Goal: Browse casually

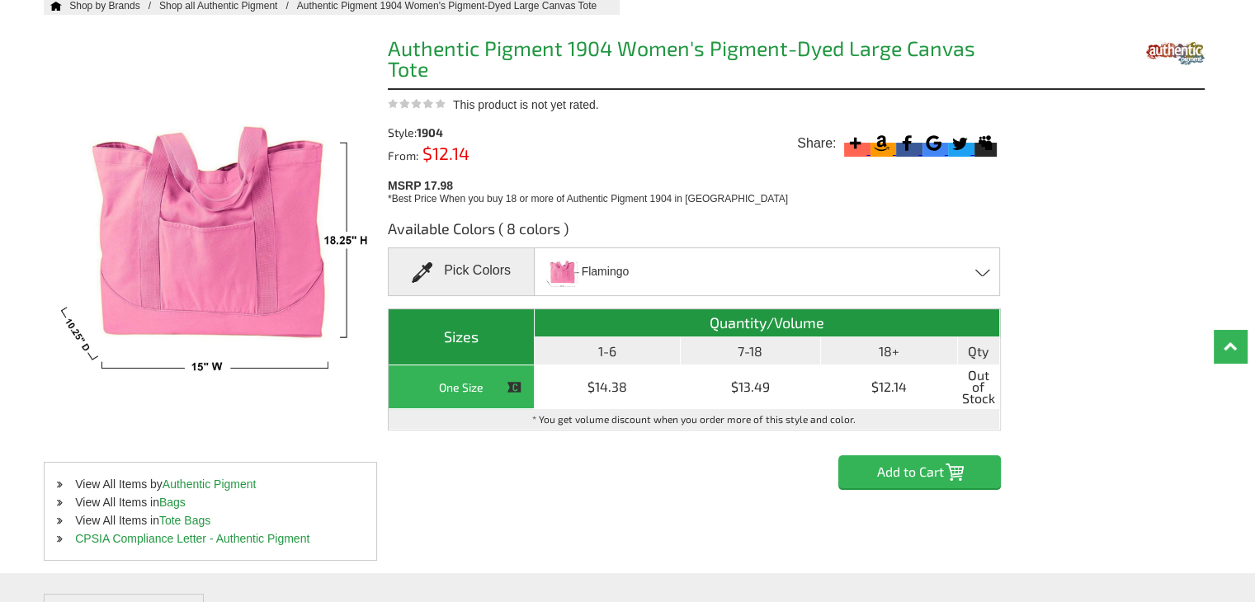
scroll to position [165, 0]
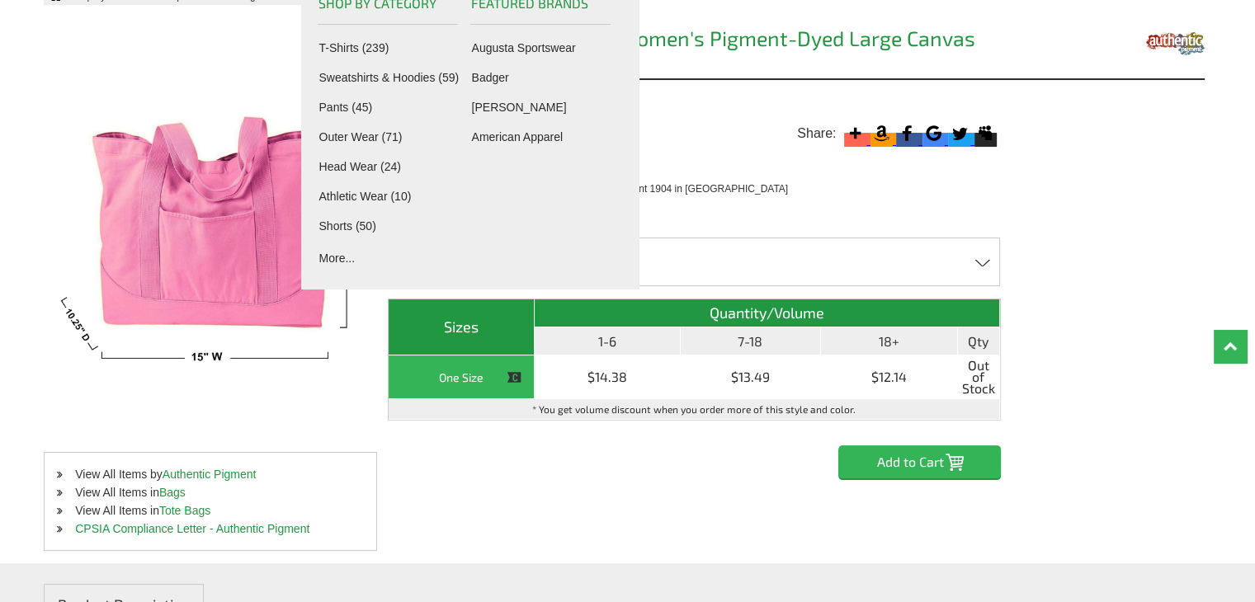
scroll to position [165, 0]
